Goal: Navigation & Orientation: Find specific page/section

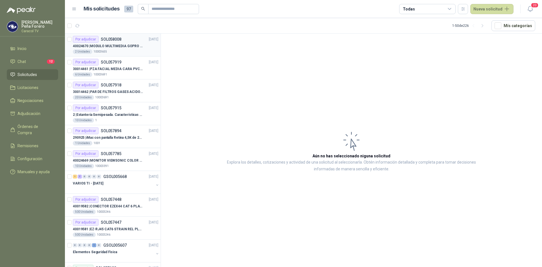
click at [109, 43] on div "40024670 | MODULO MULTIMEDIA GOPRO HERO 12 BLACK" at bounding box center [116, 46] width 86 height 7
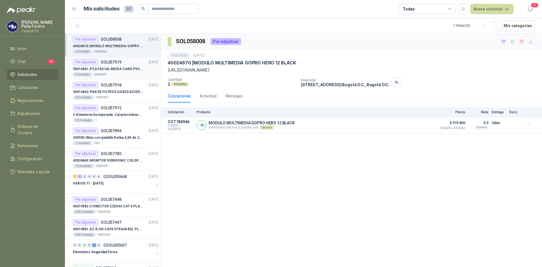
click at [115, 67] on p "30014461 | PZA FACIAL MEDIA CARA PVC SERIE 6000 3M" at bounding box center [108, 68] width 70 height 5
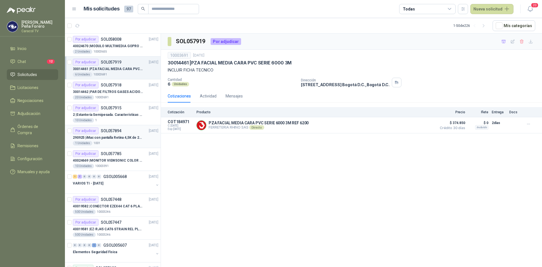
click at [116, 137] on p "290925 | iMac con pantalla Retina 4,5K de 24 pulgadas M4" at bounding box center [108, 137] width 70 height 5
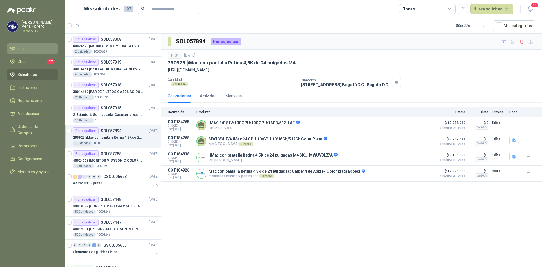
click at [29, 48] on li "Inicio" at bounding box center [32, 48] width 45 height 6
